Goal: Check status: Check status

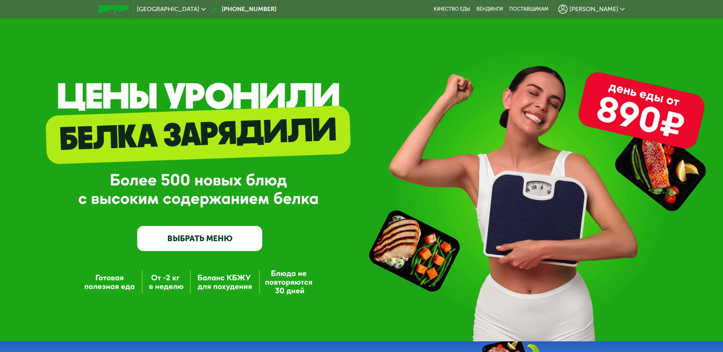
click at [612, 11] on span "[PERSON_NAME]" at bounding box center [594, 9] width 49 height 6
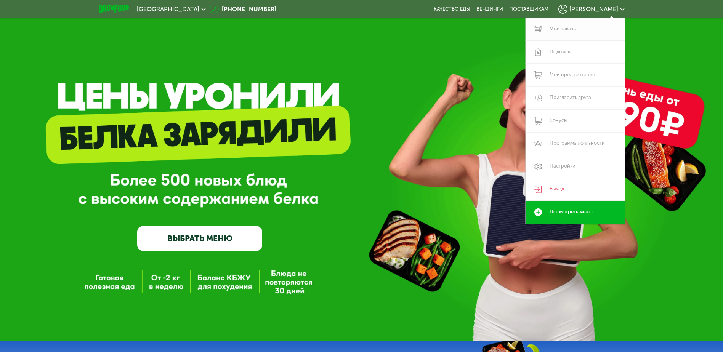
click at [565, 27] on link "Мои заказы" at bounding box center [575, 29] width 99 height 23
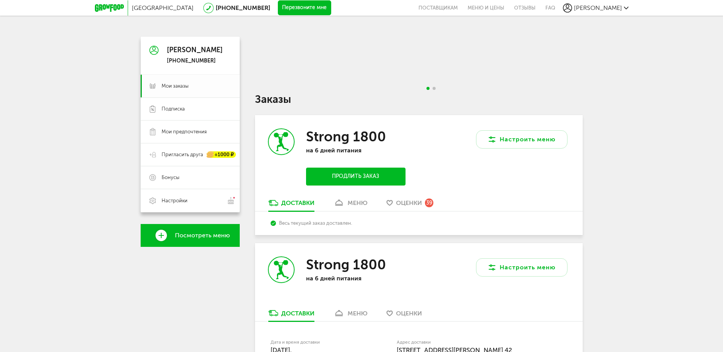
click at [178, 85] on span "Мои заказы" at bounding box center [175, 86] width 27 height 7
click at [352, 201] on div "меню" at bounding box center [358, 202] width 20 height 7
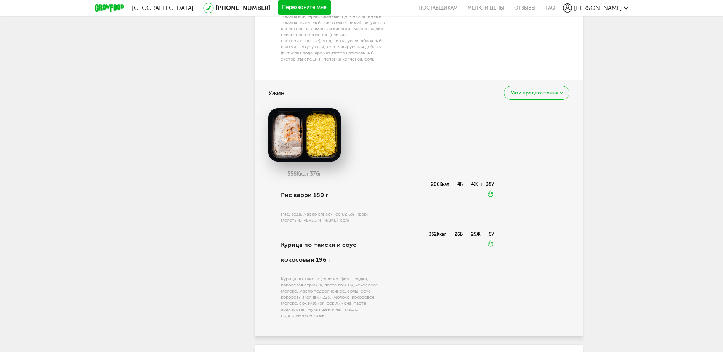
scroll to position [935, 0]
